Goal: Task Accomplishment & Management: Use online tool/utility

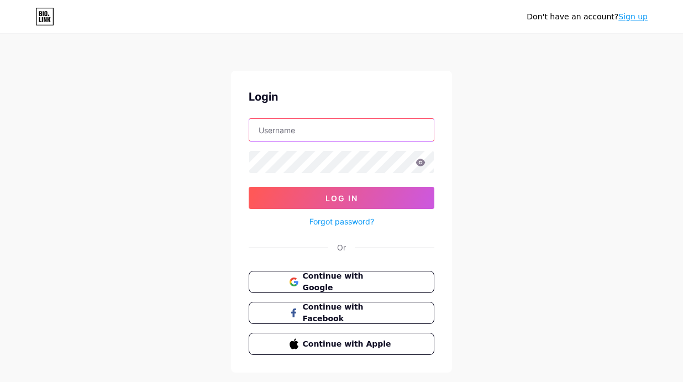
click at [360, 140] on input "text" at bounding box center [341, 130] width 184 height 22
type input "[EMAIL_ADDRESS][DOMAIN_NAME]"
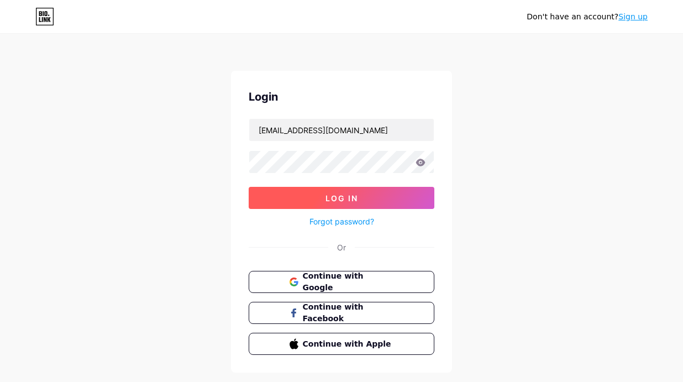
click at [349, 193] on span "Log In" at bounding box center [341, 197] width 33 height 9
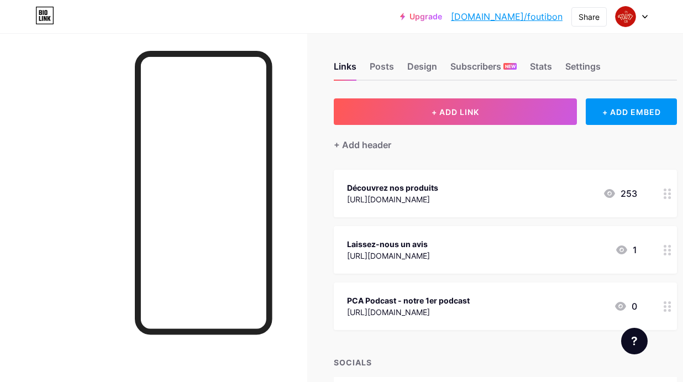
scroll to position [6, 0]
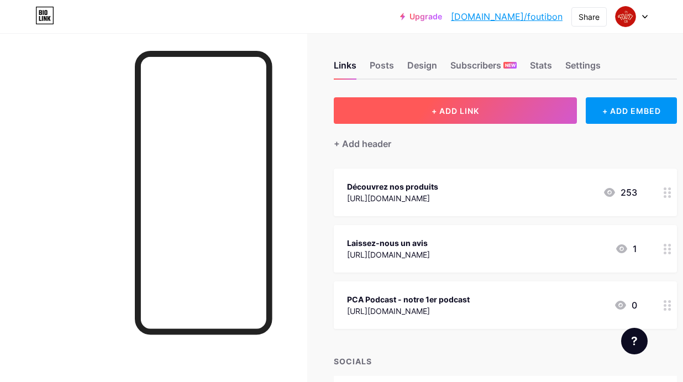
click at [495, 122] on button "+ ADD LINK" at bounding box center [455, 110] width 243 height 27
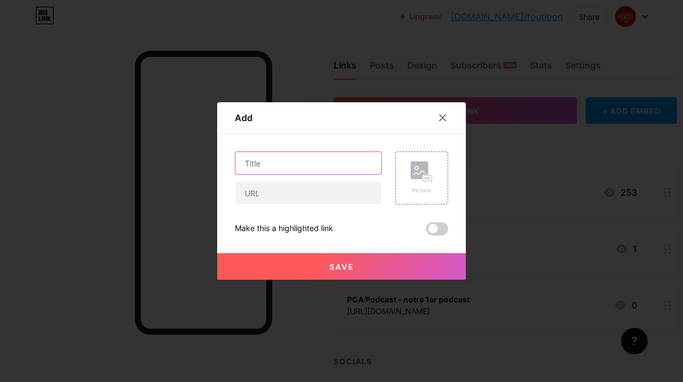
click at [327, 164] on input "text" at bounding box center [308, 163] width 146 height 22
type input "Réservez votre Didiko"
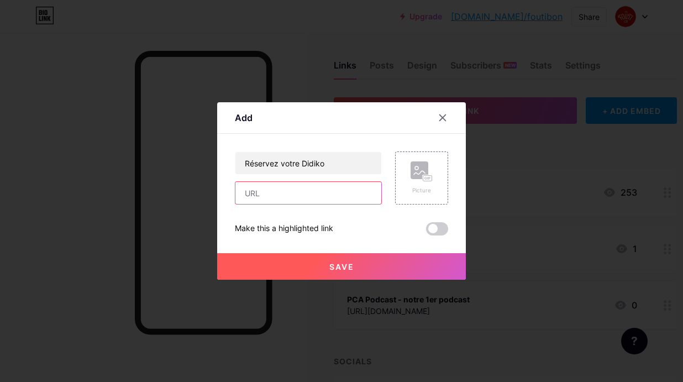
click at [289, 194] on input "text" at bounding box center [308, 193] width 146 height 22
paste input "[URL][DOMAIN_NAME]"
type input "[URL][DOMAIN_NAME]"
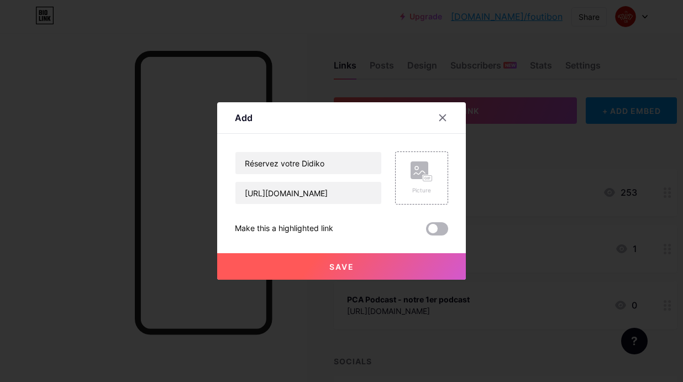
click at [437, 229] on span at bounding box center [437, 228] width 22 height 13
click at [426, 231] on input "checkbox" at bounding box center [426, 231] width 0 height 0
click at [403, 258] on button "Save" at bounding box center [341, 266] width 249 height 27
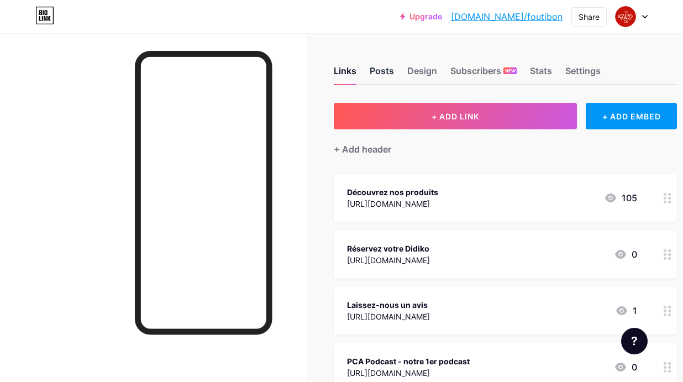
click at [388, 75] on div "Posts" at bounding box center [382, 74] width 24 height 20
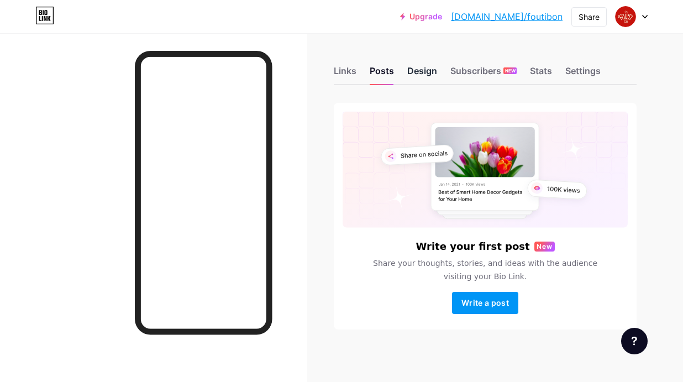
click at [409, 77] on div "Design" at bounding box center [422, 74] width 30 height 20
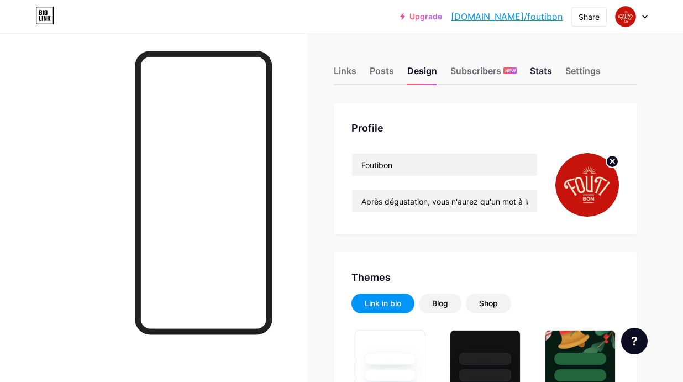
click at [540, 74] on div "Stats" at bounding box center [541, 74] width 22 height 20
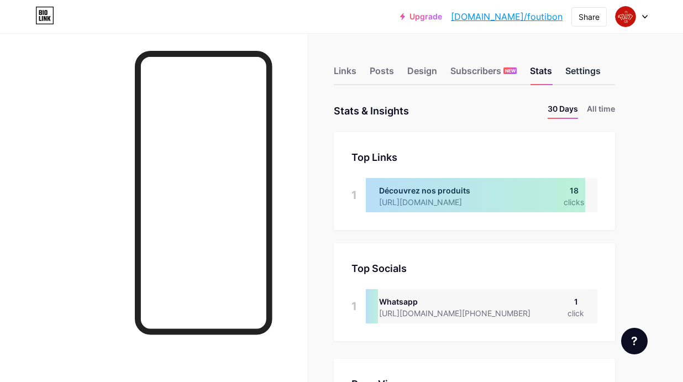
click at [583, 71] on div "Settings" at bounding box center [582, 74] width 35 height 20
